Goal: Transaction & Acquisition: Purchase product/service

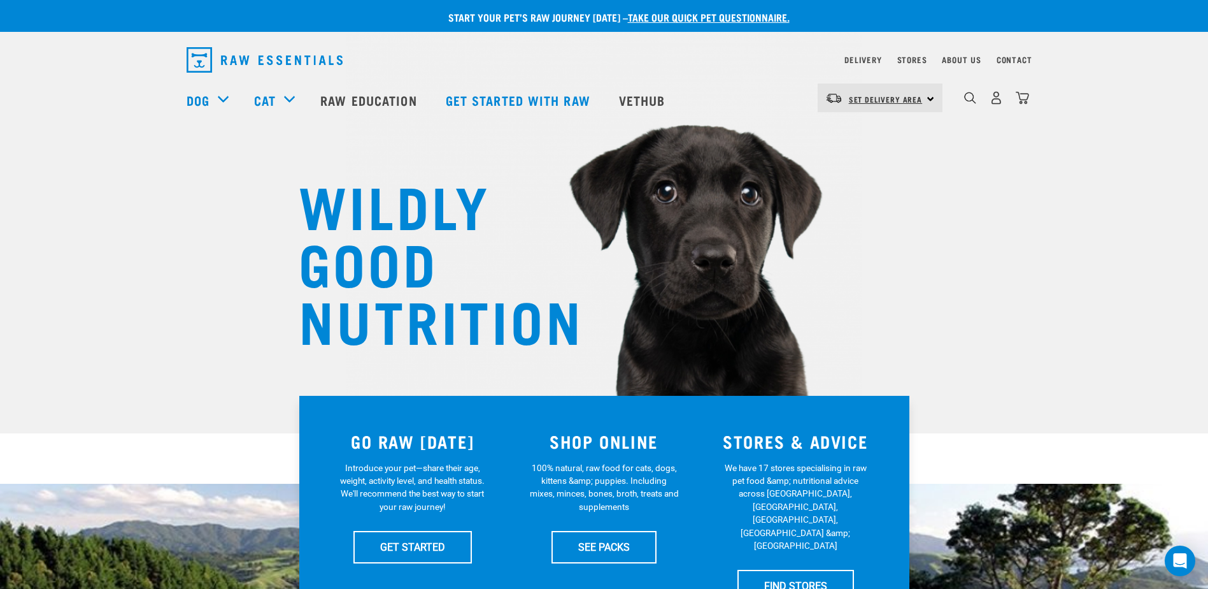
click at [880, 106] on link "Set Delivery Area" at bounding box center [886, 99] width 74 height 20
click at [855, 136] on link "[GEOGRAPHIC_DATA]" at bounding box center [879, 134] width 122 height 28
click at [903, 102] on div "North Island North Island South Island" at bounding box center [880, 97] width 125 height 29
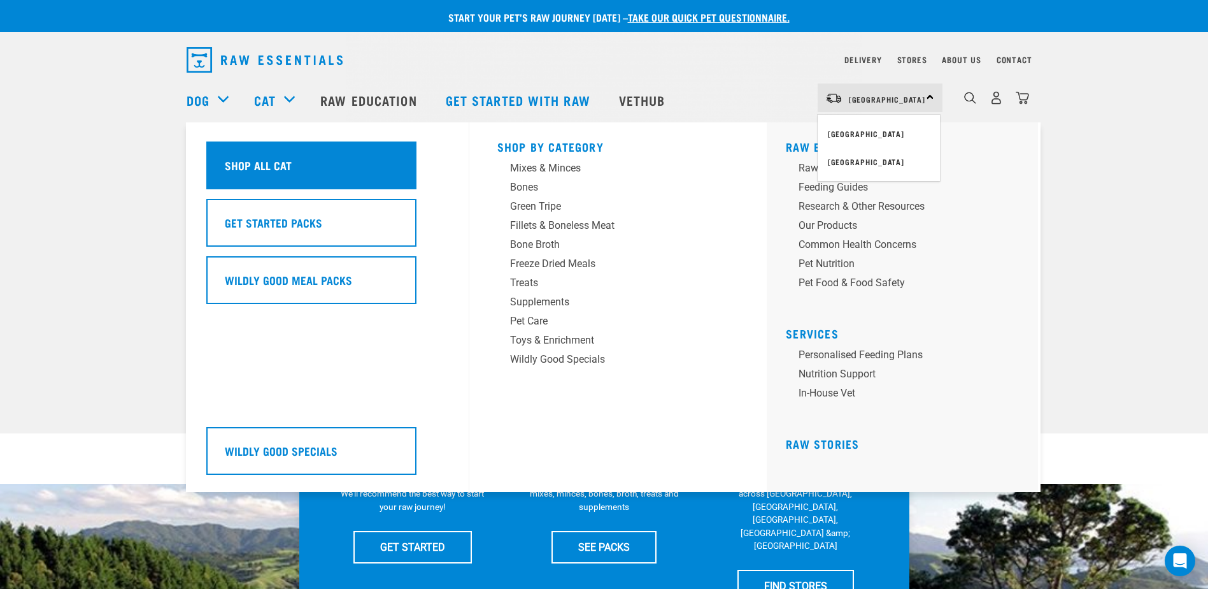
click at [264, 168] on h5 "Shop All Cat" at bounding box center [258, 165] width 67 height 17
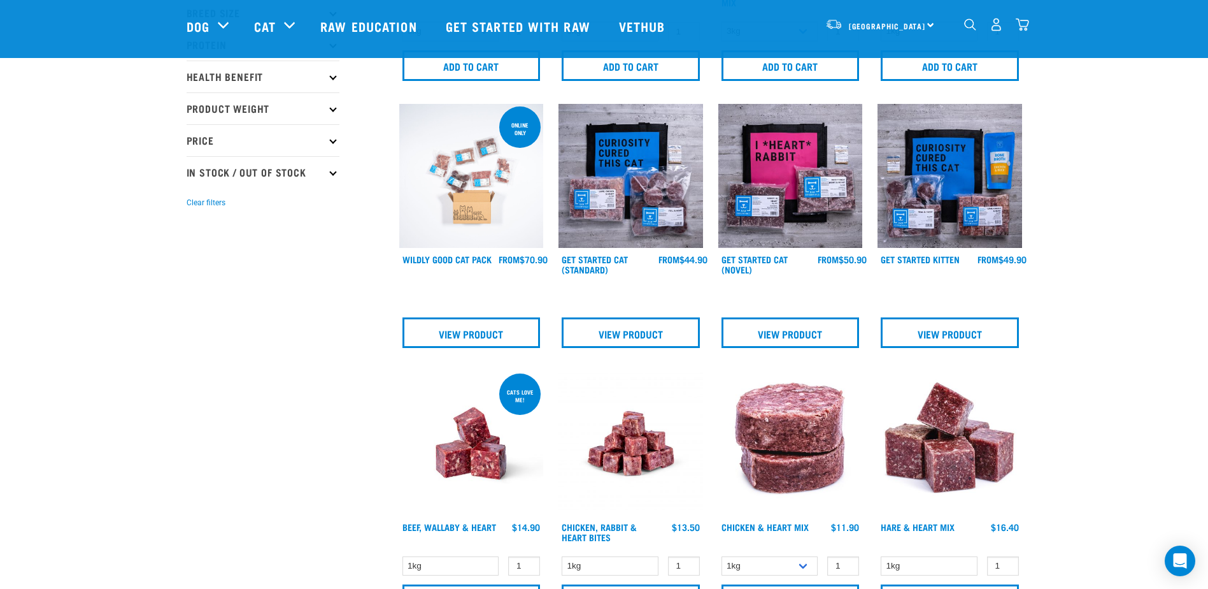
scroll to position [318, 0]
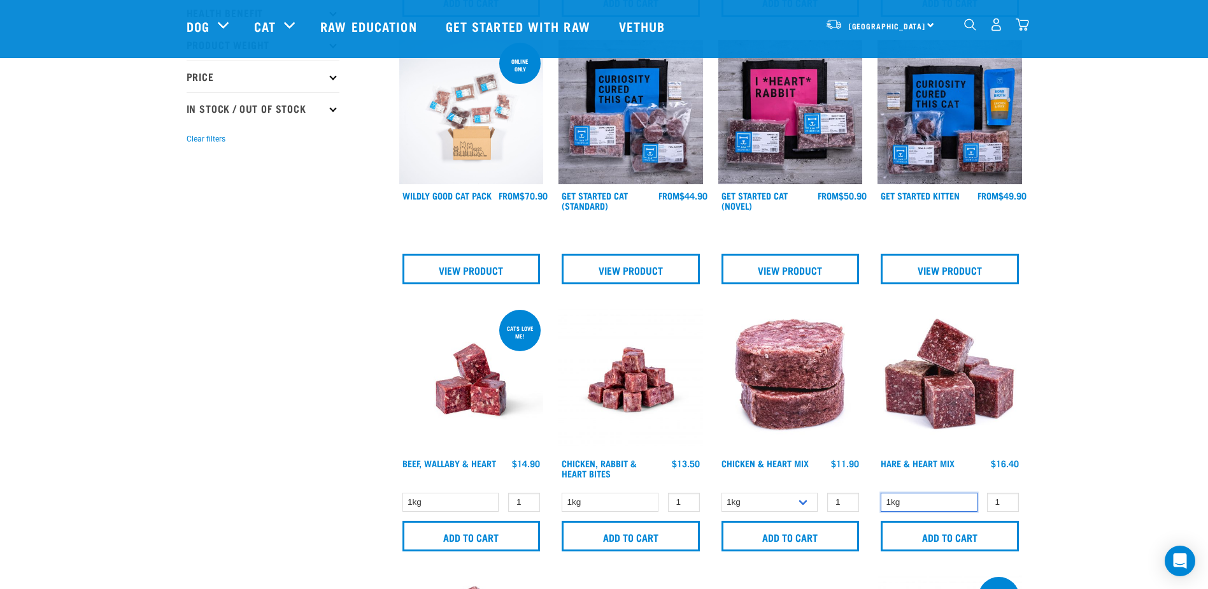
click at [897, 498] on select "1kg" at bounding box center [929, 502] width 97 height 20
click at [881, 492] on select "1kg" at bounding box center [929, 502] width 97 height 20
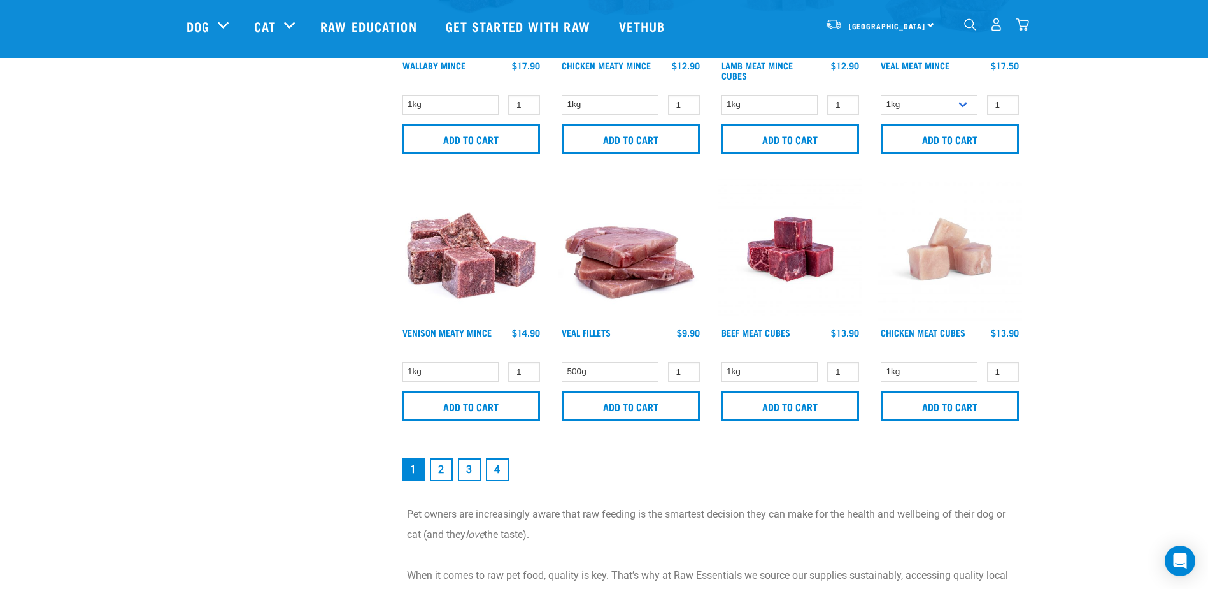
scroll to position [1847, 0]
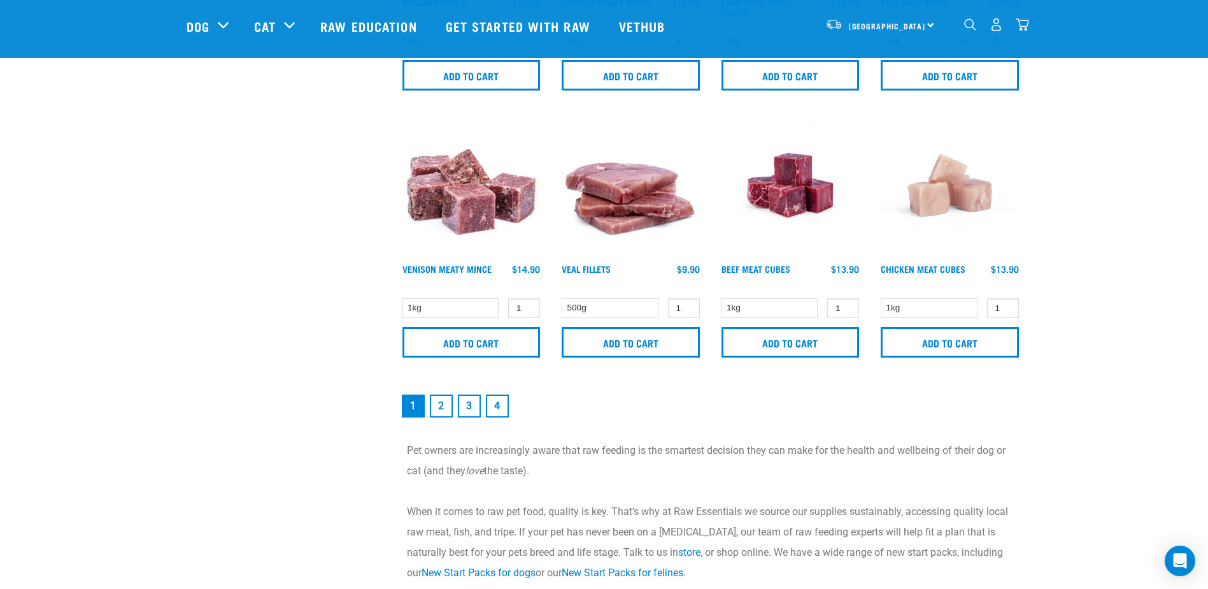
click at [441, 397] on link "2" at bounding box center [441, 405] width 23 height 23
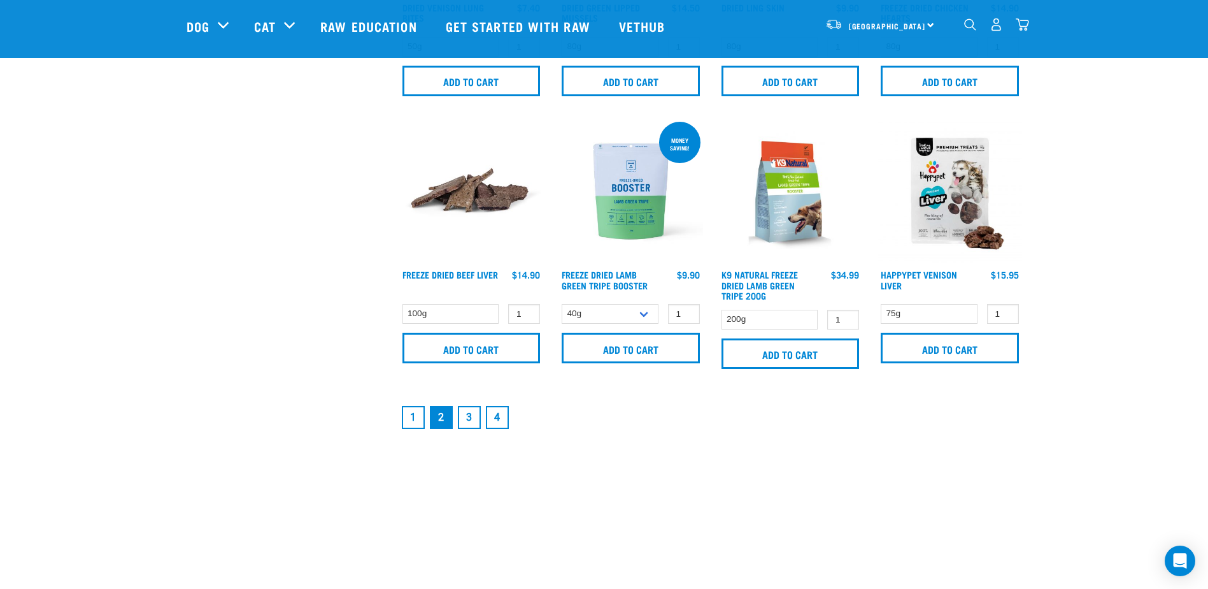
scroll to position [1847, 0]
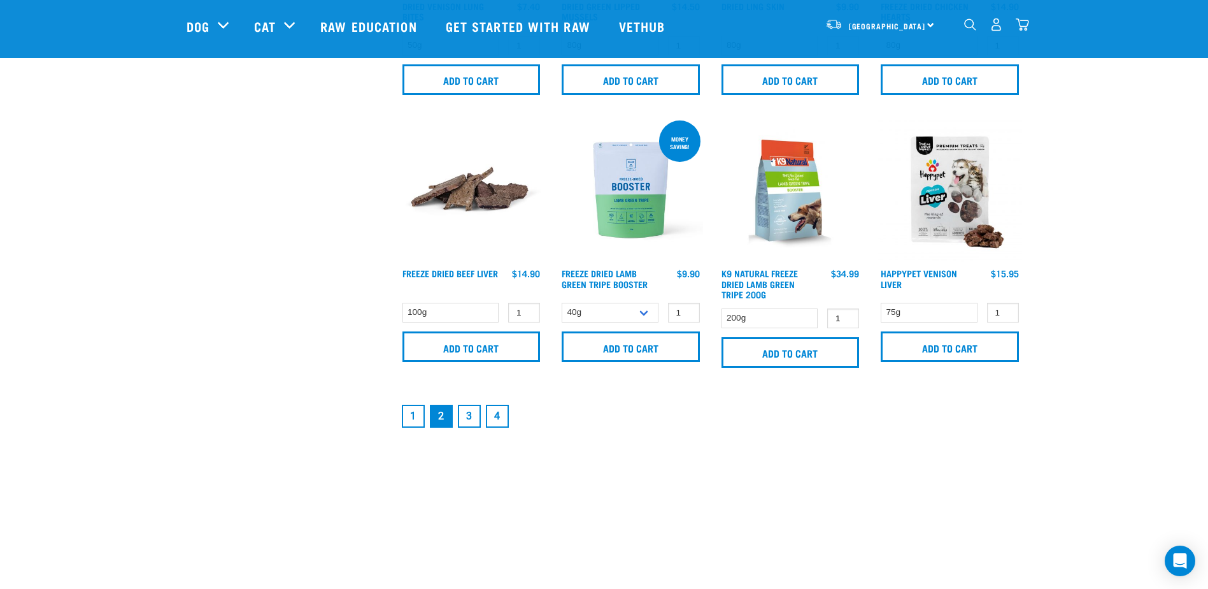
click at [469, 415] on link "3" at bounding box center [469, 415] width 23 height 23
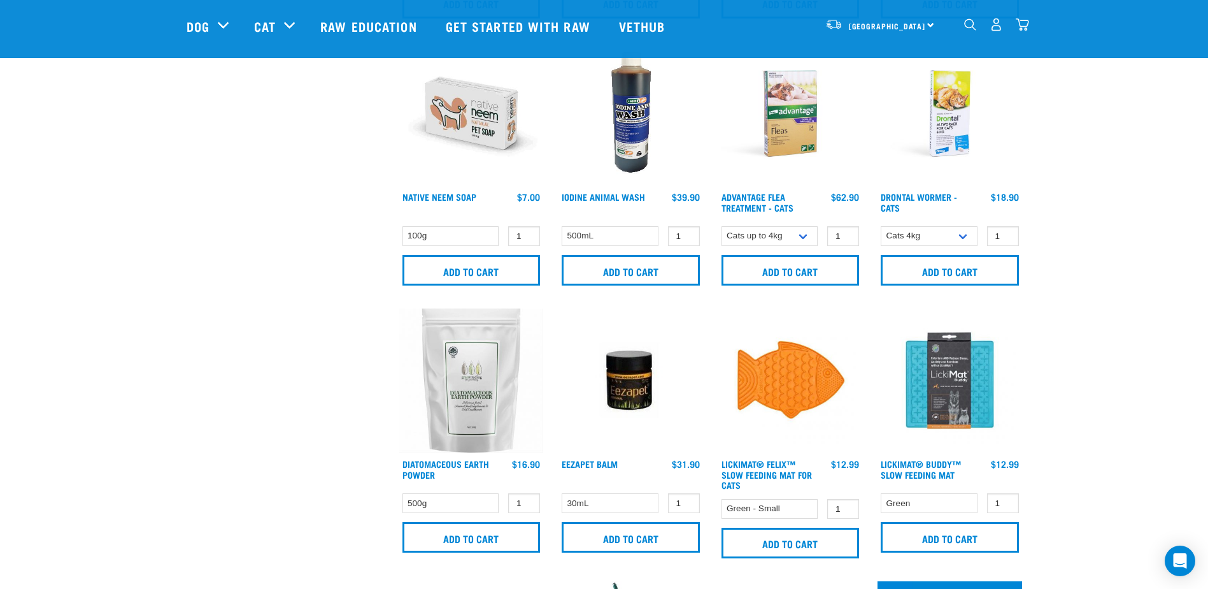
scroll to position [1401, 0]
